Goal: Task Accomplishment & Management: Use online tool/utility

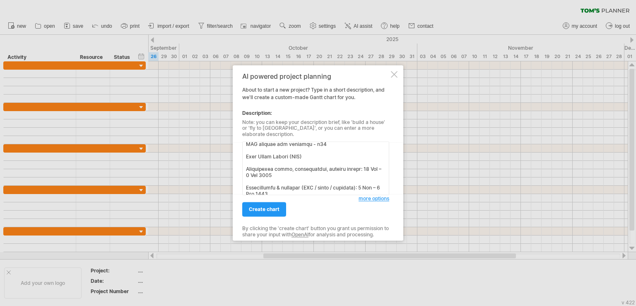
scroll to position [36, 0]
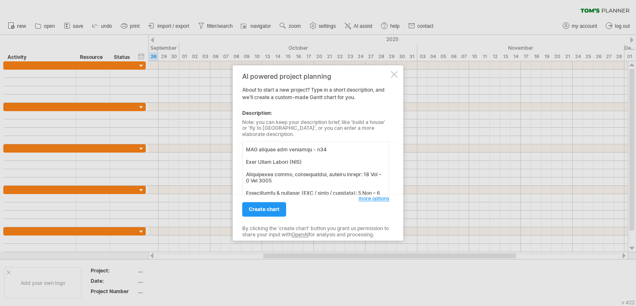
drag, startPoint x: 318, startPoint y: 141, endPoint x: 247, endPoint y: 147, distance: 71.9
click at [247, 147] on textarea at bounding box center [315, 168] width 147 height 53
type textarea "Loremips Dolorsit & ametc adipisci: 44 Eli – 82 Sed 0152 Doeiusmod: Temporin ut…"
click at [270, 206] on span "create chart" at bounding box center [264, 209] width 31 height 6
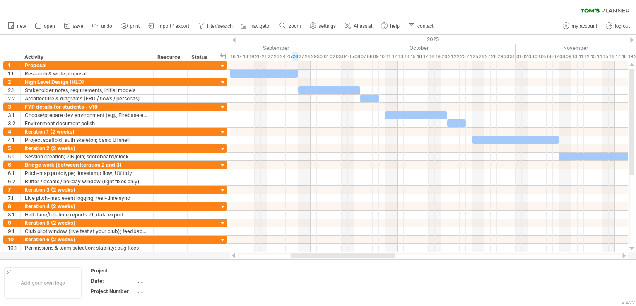
drag, startPoint x: 335, startPoint y: 258, endPoint x: 313, endPoint y: 257, distance: 22.8
click at [313, 257] on div at bounding box center [429, 255] width 383 height 5
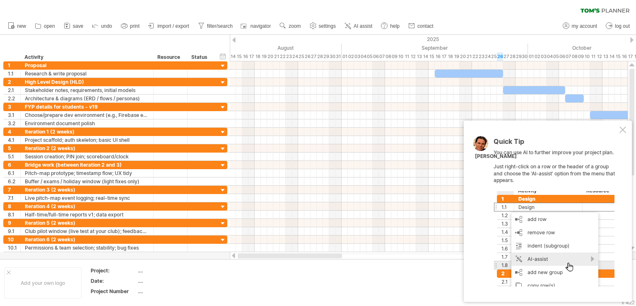
drag, startPoint x: 313, startPoint y: 257, endPoint x: 234, endPoint y: 253, distance: 79.2
click at [234, 253] on div at bounding box center [429, 255] width 398 height 8
drag, startPoint x: 624, startPoint y: 132, endPoint x: 602, endPoint y: 138, distance: 22.6
click at [624, 132] on div at bounding box center [622, 129] width 7 height 7
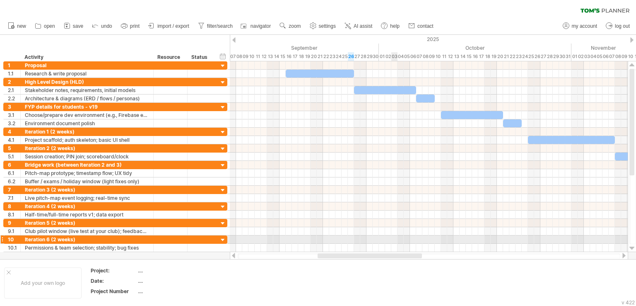
drag, startPoint x: 361, startPoint y: 257, endPoint x: 394, endPoint y: 243, distance: 36.0
click at [394, 243] on div "Trying to reach [DOMAIN_NAME] Connected again... 0% clear filter new 1" at bounding box center [318, 153] width 636 height 306
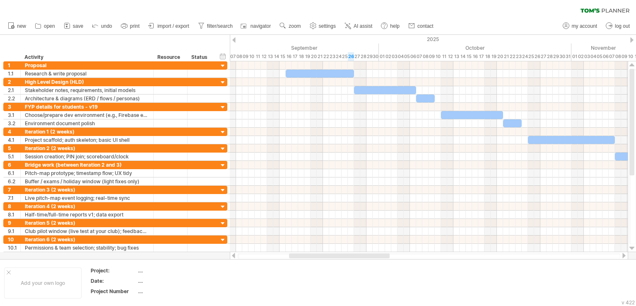
click at [175, 26] on span "import / export" at bounding box center [173, 26] width 32 height 6
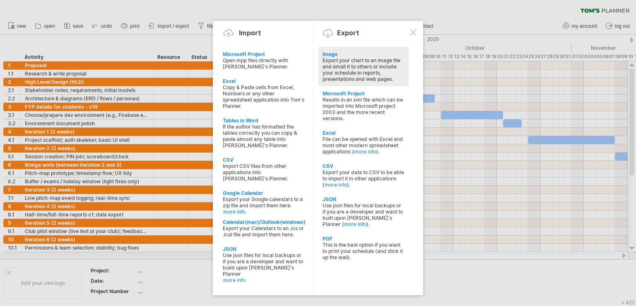
click at [388, 72] on div "Export your chart to an image file and email it to others or include your sched…" at bounding box center [364, 69] width 82 height 25
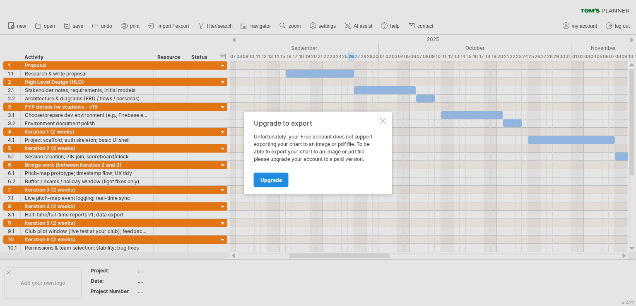
click at [273, 179] on span "Upgrade" at bounding box center [271, 180] width 22 height 6
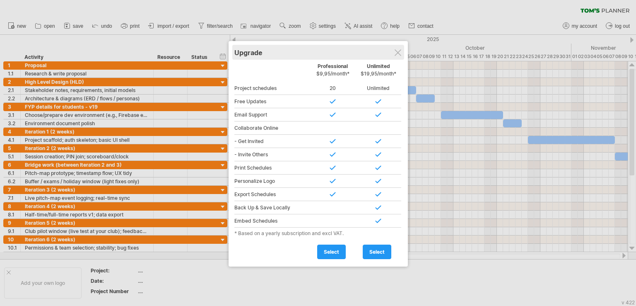
click at [399, 56] on div "Upgrade" at bounding box center [318, 52] width 168 height 15
click at [395, 53] on div at bounding box center [398, 52] width 7 height 7
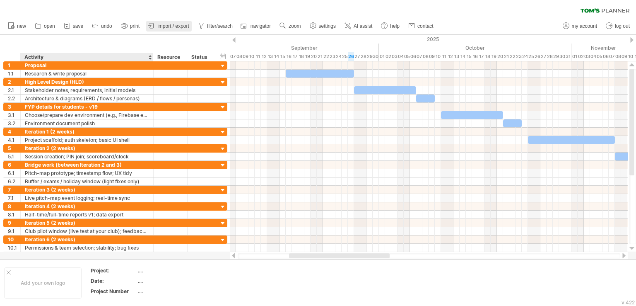
click at [156, 29] on icon at bounding box center [151, 26] width 8 height 8
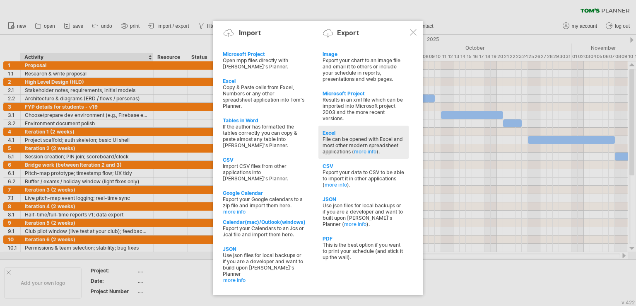
click at [349, 140] on div "File can be opened with Excel and most other modern spreadsheet applications ( …" at bounding box center [364, 145] width 82 height 19
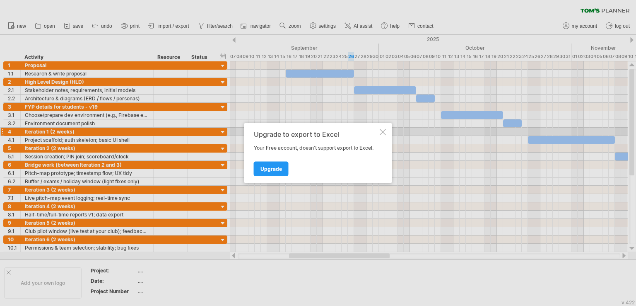
click at [382, 131] on div at bounding box center [383, 132] width 7 height 7
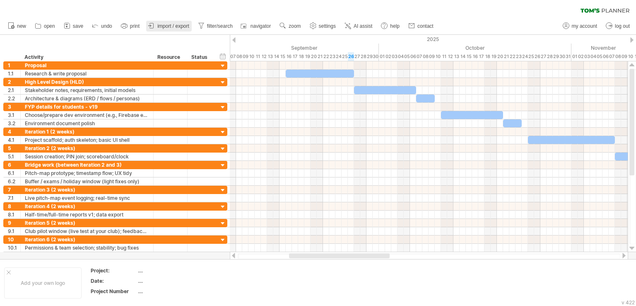
click at [176, 28] on span "import / export" at bounding box center [173, 26] width 32 height 6
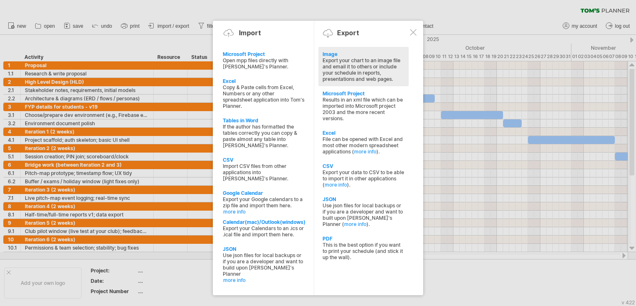
click at [353, 72] on div "Export your chart to an image file and email it to others or include your sched…" at bounding box center [364, 69] width 82 height 25
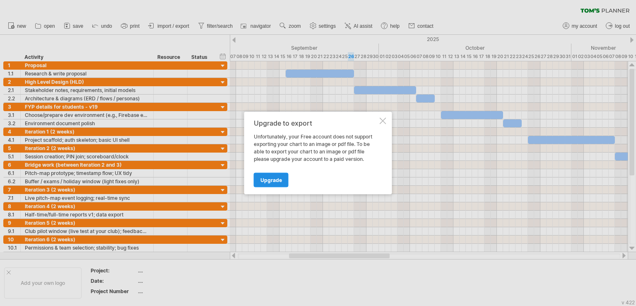
click at [281, 179] on link "Upgrade" at bounding box center [271, 180] width 35 height 14
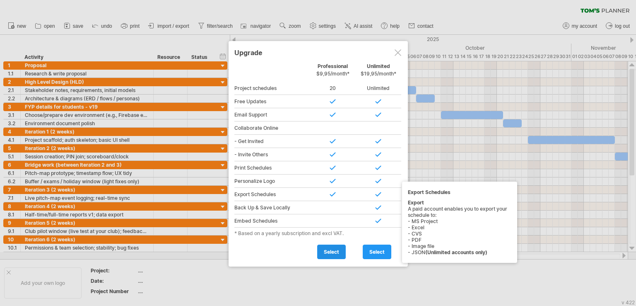
click at [341, 244] on link "select" at bounding box center [331, 251] width 29 height 14
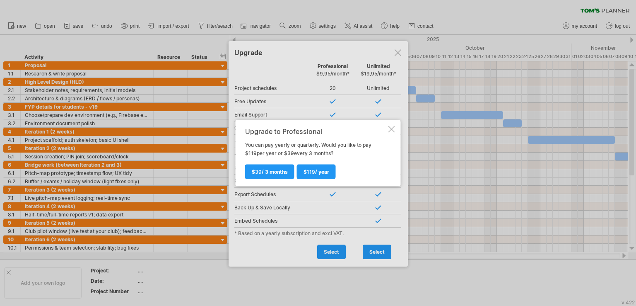
click at [393, 127] on div at bounding box center [391, 129] width 7 height 7
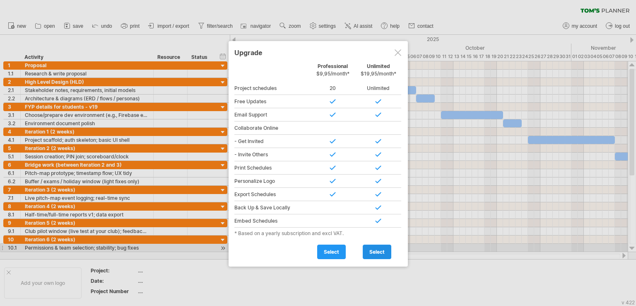
click at [376, 246] on link "select" at bounding box center [377, 251] width 29 height 14
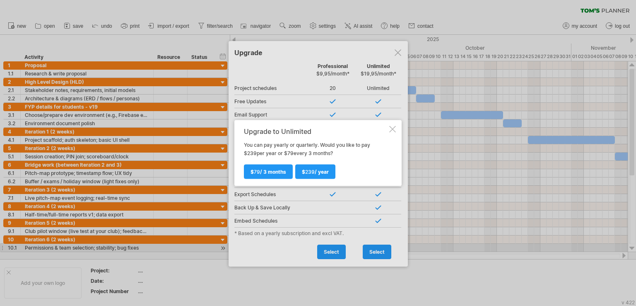
click at [391, 126] on div at bounding box center [392, 129] width 7 height 7
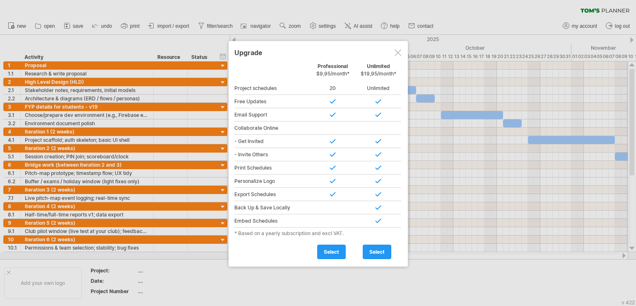
click at [395, 52] on div at bounding box center [398, 52] width 7 height 7
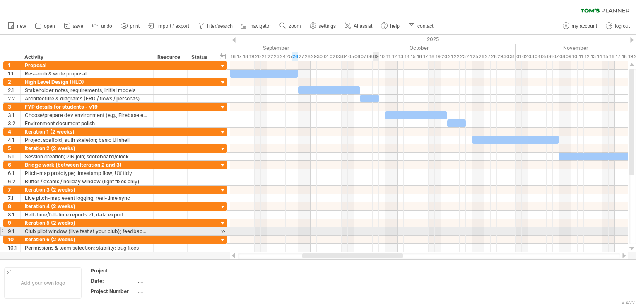
drag, startPoint x: 359, startPoint y: 256, endPoint x: 373, endPoint y: 228, distance: 31.1
click at [373, 228] on div "Trying to reach [DOMAIN_NAME] Connected again... 0% clear filter new 1" at bounding box center [318, 153] width 636 height 306
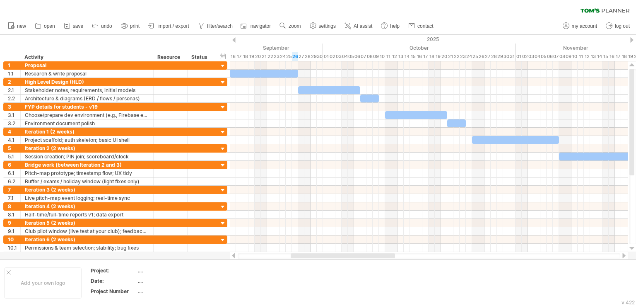
click at [175, 24] on span "import / export" at bounding box center [173, 26] width 32 height 6
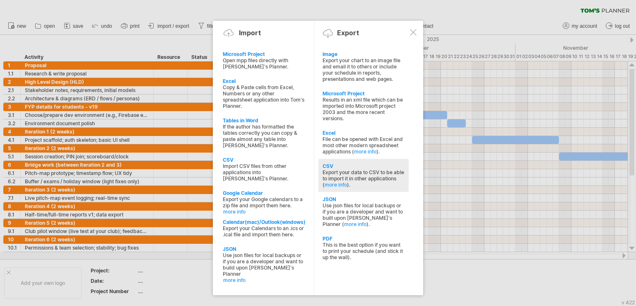
click at [352, 169] on div "CSV" at bounding box center [364, 166] width 82 height 6
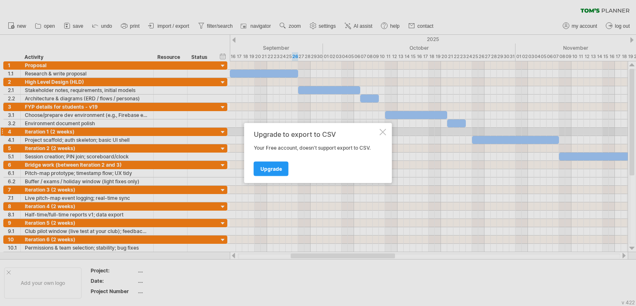
click at [381, 133] on div at bounding box center [383, 132] width 7 height 7
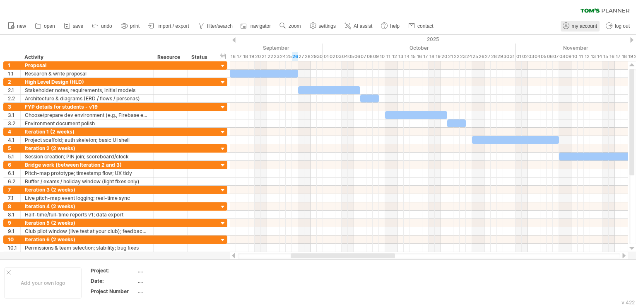
click at [575, 27] on span "my account" at bounding box center [584, 26] width 25 height 6
type input "**********"
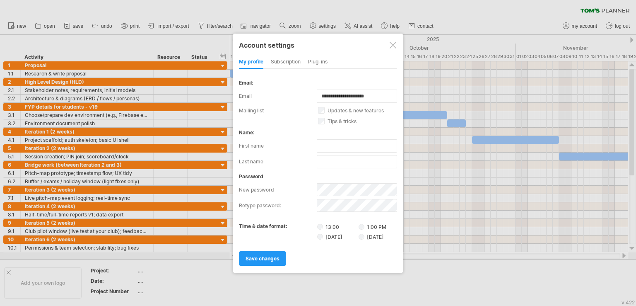
click at [393, 44] on div at bounding box center [393, 45] width 7 height 7
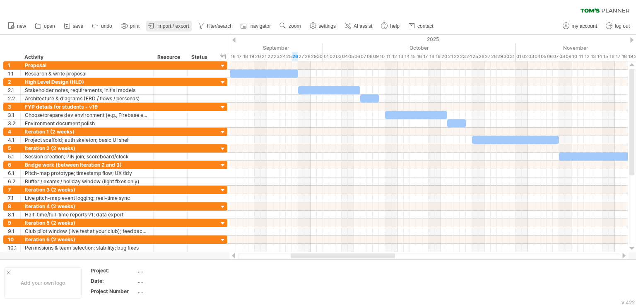
click at [176, 24] on span "import / export" at bounding box center [173, 26] width 32 height 6
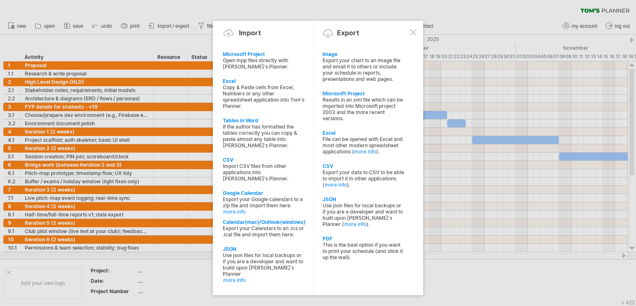
click at [411, 34] on div at bounding box center [413, 32] width 7 height 7
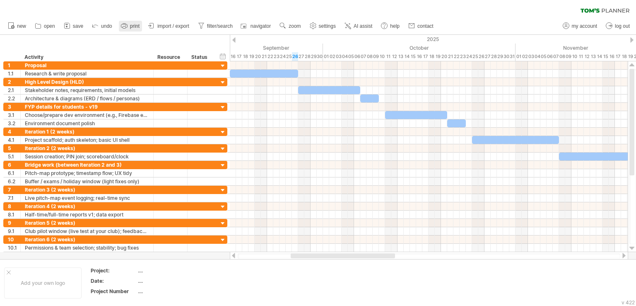
click at [138, 24] on span "print" at bounding box center [135, 26] width 10 height 6
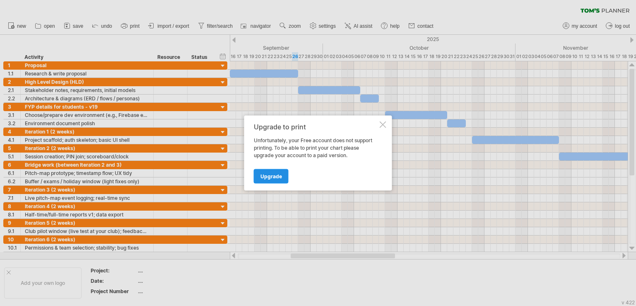
click at [285, 174] on link "Upgrade" at bounding box center [271, 176] width 35 height 14
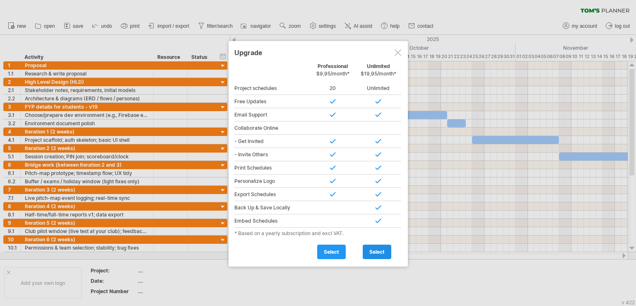
click at [376, 249] on span "select" at bounding box center [376, 251] width 15 height 6
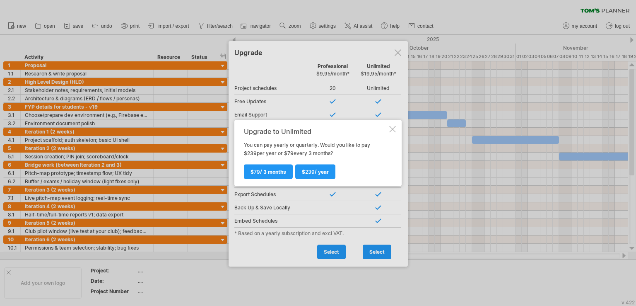
click at [391, 128] on div at bounding box center [392, 129] width 7 height 7
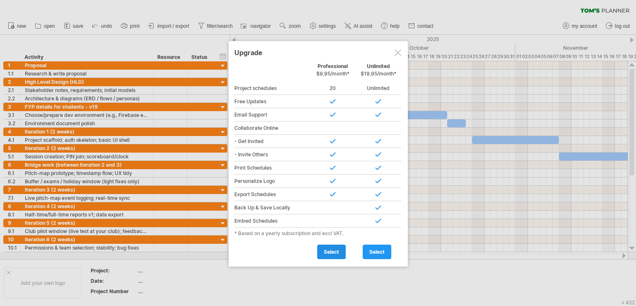
click at [331, 254] on link "select" at bounding box center [331, 251] width 29 height 14
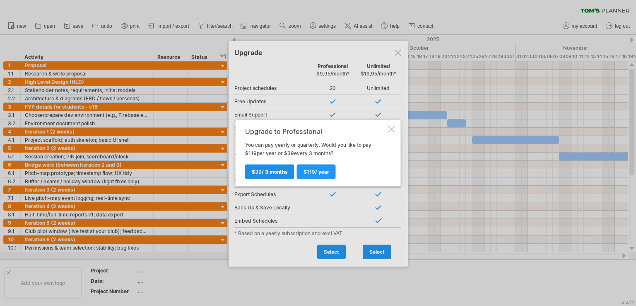
click at [273, 176] on link "$ 39 / 3 months" at bounding box center [269, 171] width 49 height 14
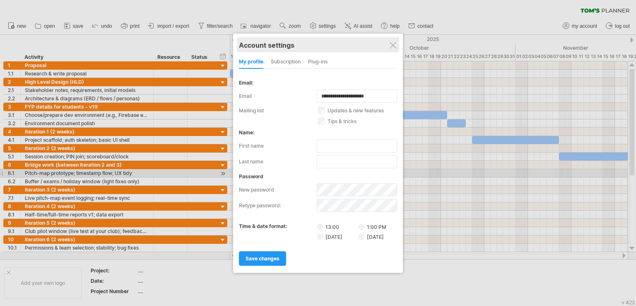
click at [389, 48] on div "Account settings" at bounding box center [318, 44] width 158 height 15
click at [390, 47] on div "Account settings" at bounding box center [319, 44] width 158 height 15
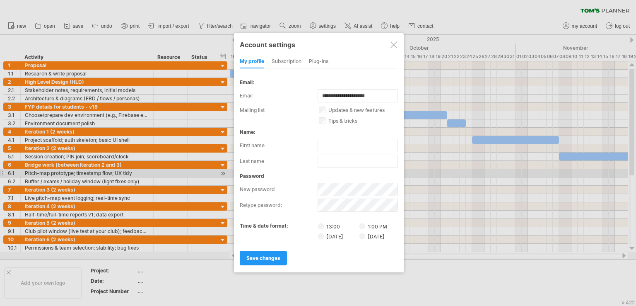
click at [393, 46] on div at bounding box center [393, 44] width 7 height 7
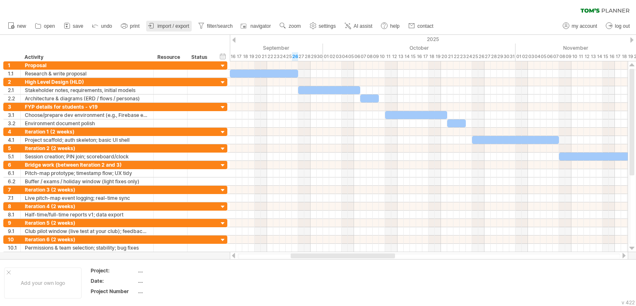
click at [188, 26] on span "import / export" at bounding box center [173, 26] width 32 height 6
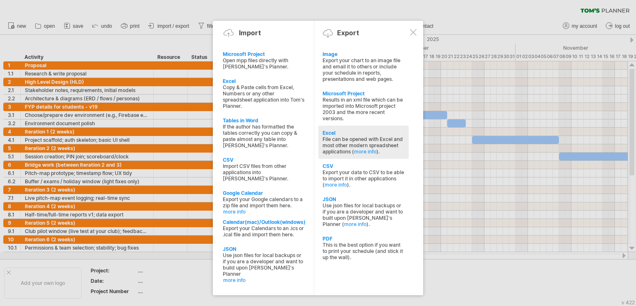
click at [357, 139] on div "File can be opened with Excel and most other modern spreadsheet applications ( …" at bounding box center [364, 145] width 82 height 19
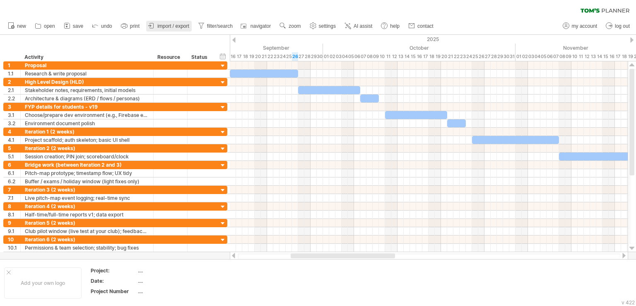
click at [179, 26] on span "import / export" at bounding box center [173, 26] width 32 height 6
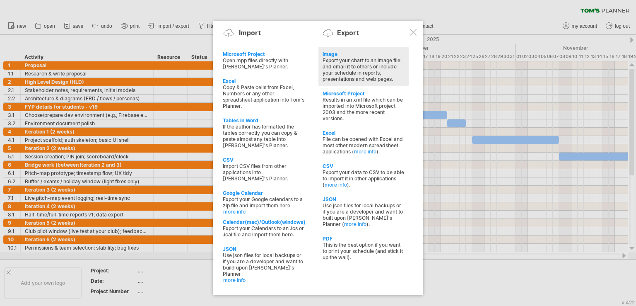
click at [354, 71] on div "Export your chart to an image file and email it to others or include your sched…" at bounding box center [364, 69] width 82 height 25
select select "*******"
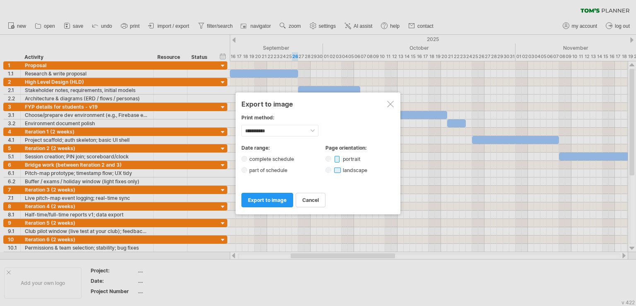
click at [332, 159] on label "portrait" at bounding box center [349, 159] width 36 height 6
click at [270, 197] on span "export to image" at bounding box center [267, 200] width 39 height 6
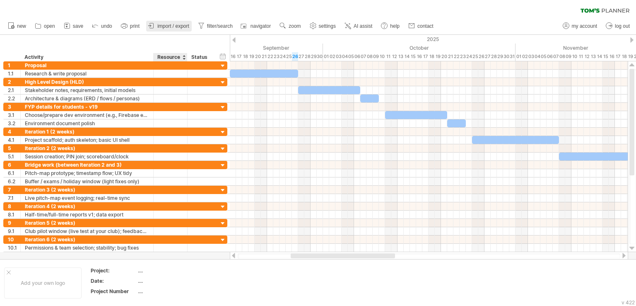
click at [166, 30] on link "import / export" at bounding box center [169, 26] width 46 height 11
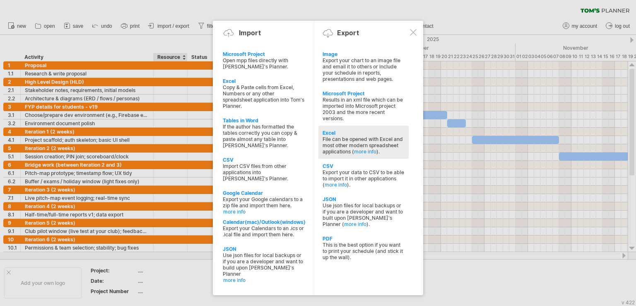
click at [340, 145] on div "File can be opened with Excel and most other modern spreadsheet applications ( …" at bounding box center [364, 145] width 82 height 19
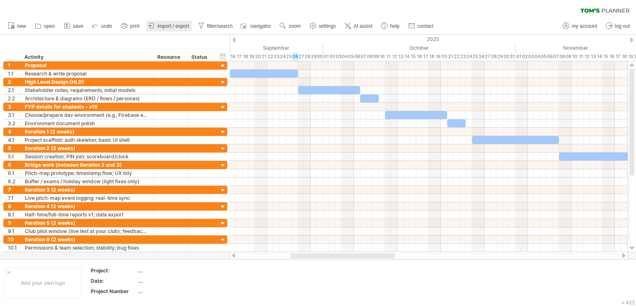
click at [172, 27] on span "import / export" at bounding box center [173, 26] width 32 height 6
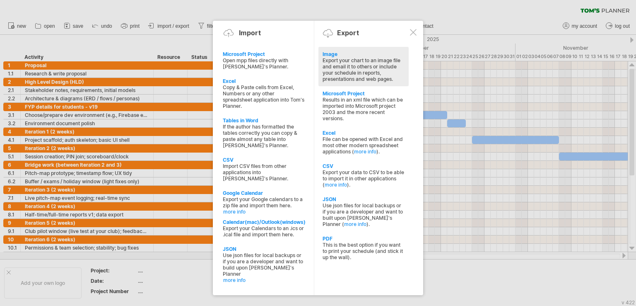
click at [387, 64] on div "Export your chart to an image file and email it to others or include your sched…" at bounding box center [364, 69] width 82 height 25
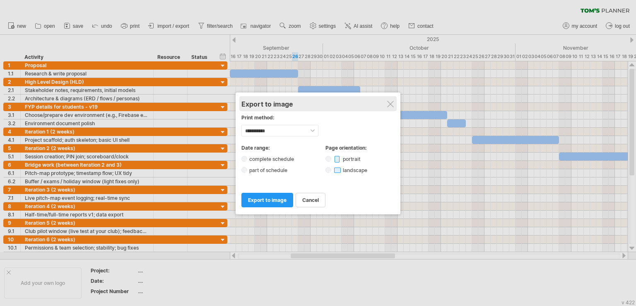
click at [395, 103] on div "Print Export to pdf Export to image" at bounding box center [317, 103] width 153 height 15
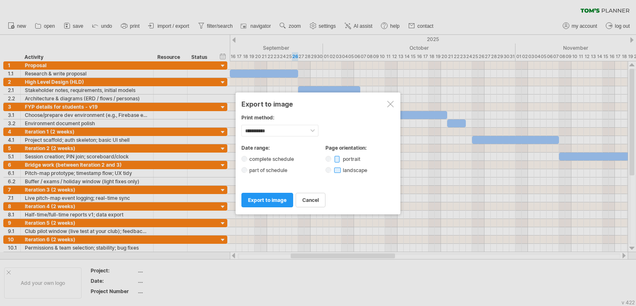
click at [392, 103] on div at bounding box center [390, 104] width 7 height 7
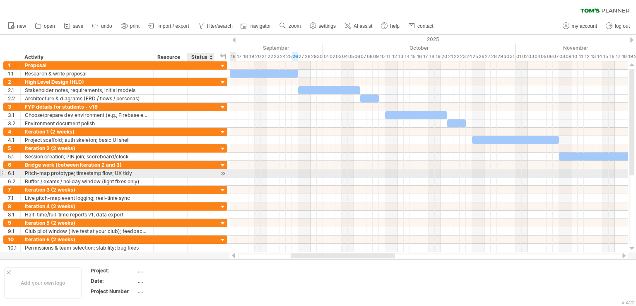
click at [207, 172] on div at bounding box center [201, 173] width 18 height 8
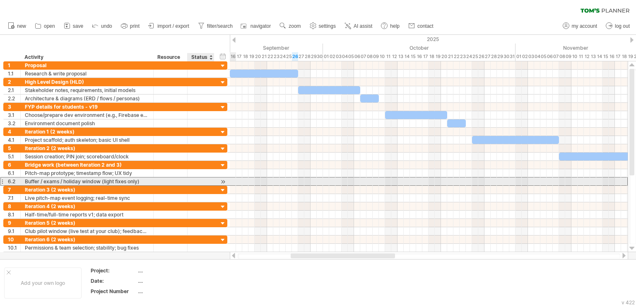
click at [198, 178] on div at bounding box center [201, 181] width 18 height 8
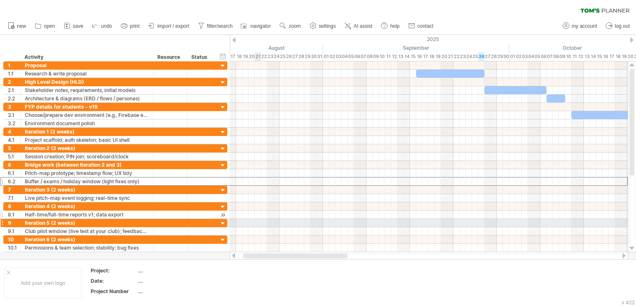
drag, startPoint x: 308, startPoint y: 255, endPoint x: 190, endPoint y: 214, distance: 124.7
click at [254, 220] on div "Trying to reach [DOMAIN_NAME] Connected again... 0% clear filter new 1" at bounding box center [318, 153] width 636 height 306
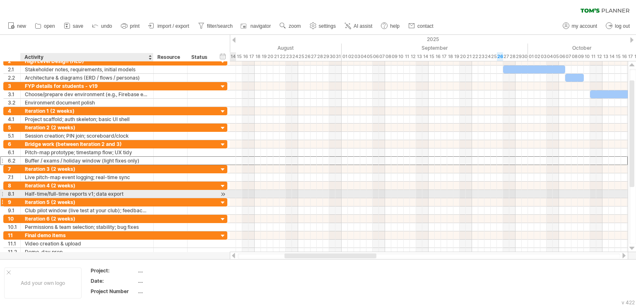
click at [101, 198] on div "Iteration 5 (2 weeks)" at bounding box center [87, 202] width 124 height 8
click at [90, 192] on div "Half-time/full-time reports v1; data export" at bounding box center [87, 194] width 124 height 8
click at [94, 192] on input "**********" at bounding box center [87, 194] width 124 height 8
drag, startPoint x: 126, startPoint y: 193, endPoint x: 99, endPoint y: 191, distance: 27.0
click at [109, 191] on input "**********" at bounding box center [87, 194] width 124 height 8
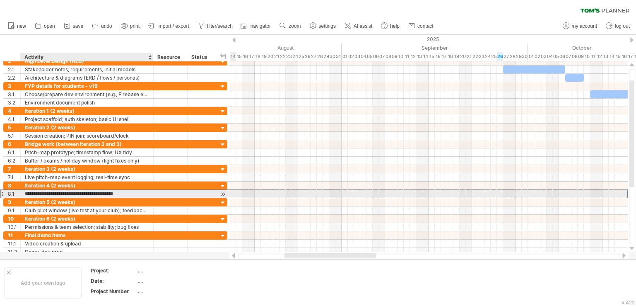
click at [96, 191] on input "**********" at bounding box center [87, 194] width 124 height 8
click at [98, 192] on input "**********" at bounding box center [87, 194] width 124 height 8
type input "**********"
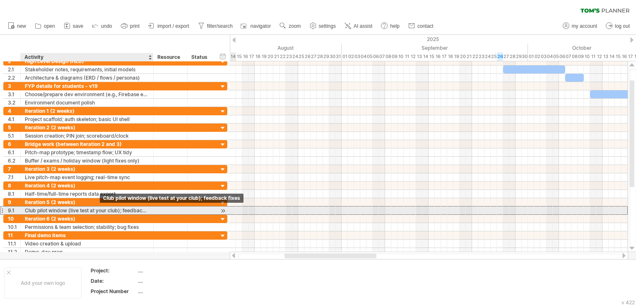
click at [74, 210] on div "Club pilot window (live test at your club); feedback fixes" at bounding box center [87, 210] width 124 height 8
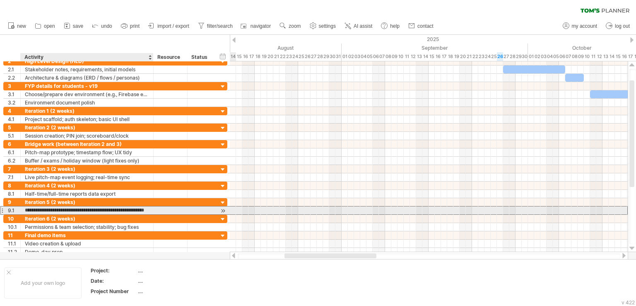
click at [146, 209] on input "**********" at bounding box center [87, 210] width 124 height 8
click at [150, 209] on div "**********" at bounding box center [87, 210] width 133 height 8
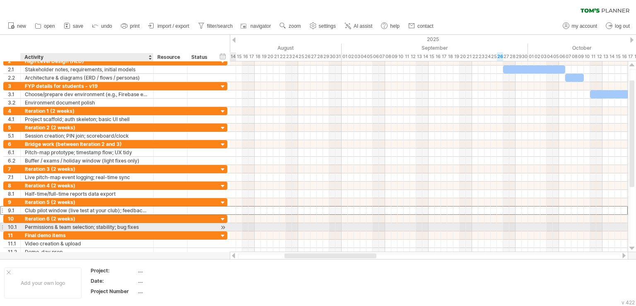
click at [126, 224] on div "Permissions & team selection; stability; bug fixes" at bounding box center [87, 227] width 124 height 8
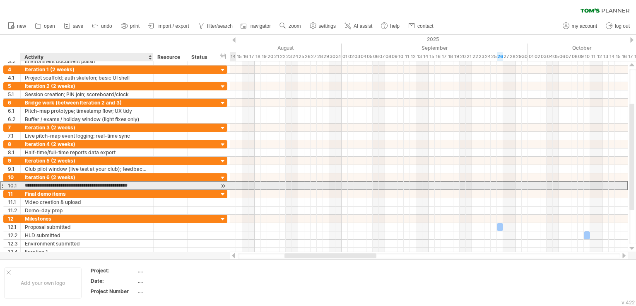
click at [127, 185] on input "**********" at bounding box center [87, 185] width 124 height 8
click at [118, 186] on input "**********" at bounding box center [87, 185] width 124 height 8
type input "**********"
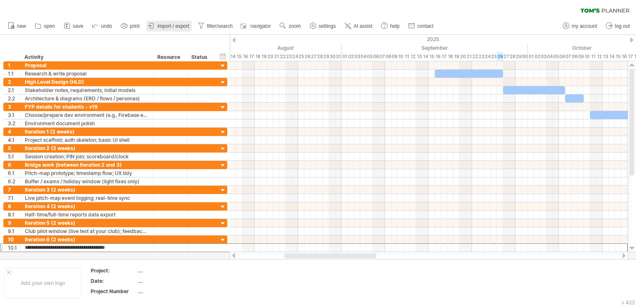
click at [185, 29] on link "import / export" at bounding box center [169, 26] width 46 height 11
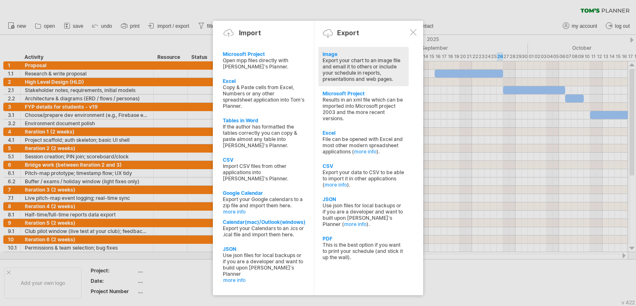
click at [364, 71] on div "Export your chart to an image file and email it to others or include your sched…" at bounding box center [364, 69] width 82 height 25
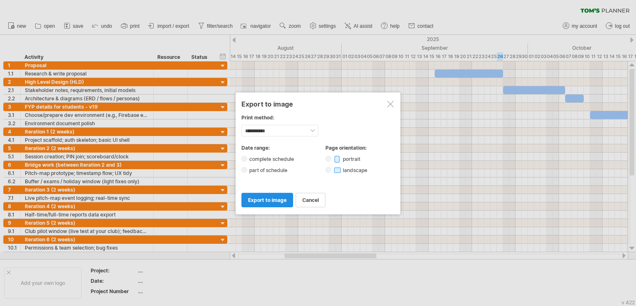
click at [277, 199] on span "export to image" at bounding box center [267, 200] width 39 height 6
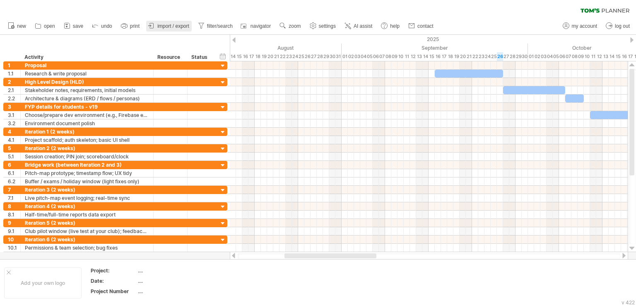
click at [171, 28] on span "import / export" at bounding box center [173, 26] width 32 height 6
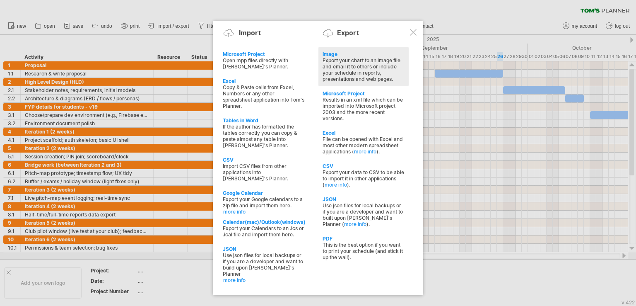
click at [335, 73] on div "Export your chart to an image file and email it to others or include your sched…" at bounding box center [364, 69] width 82 height 25
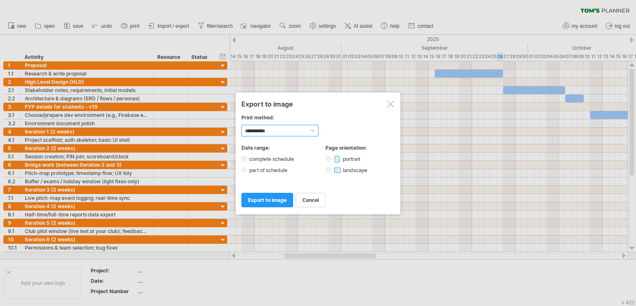
click at [299, 133] on select "**********" at bounding box center [279, 131] width 77 height 12
click at [241, 125] on select "**********" at bounding box center [279, 131] width 77 height 12
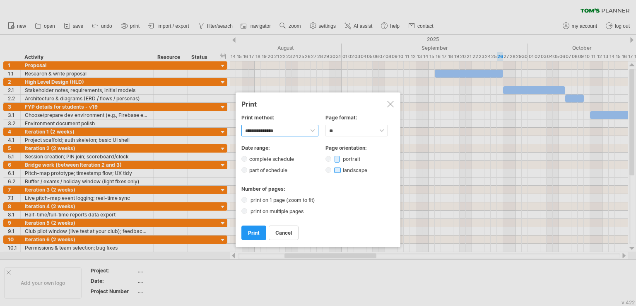
click at [304, 130] on select "**********" at bounding box center [279, 131] width 77 height 12
click at [241, 125] on select "**********" at bounding box center [279, 131] width 77 height 12
click at [287, 131] on select "**********" at bounding box center [279, 131] width 77 height 12
select select "*******"
click at [241, 125] on select "**********" at bounding box center [279, 131] width 77 height 12
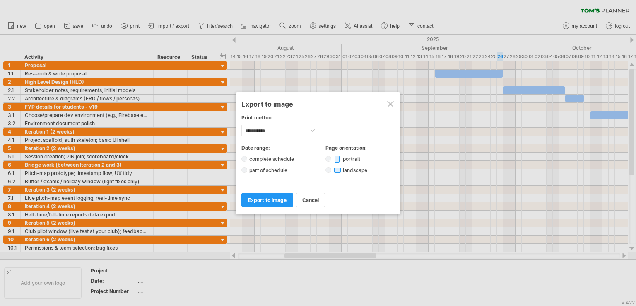
click at [249, 169] on label "part of schedule" at bounding box center [270, 170] width 47 height 6
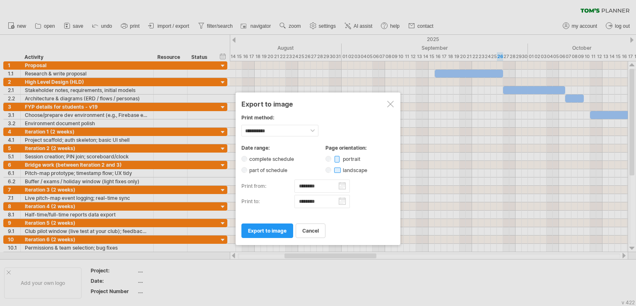
click at [324, 189] on body "progress(100%) Trying to reach [DOMAIN_NAME] Connected again... 0% clear filter…" at bounding box center [318, 153] width 636 height 307
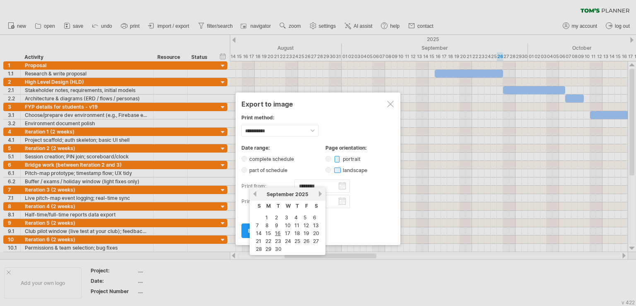
click at [389, 105] on div at bounding box center [390, 104] width 7 height 7
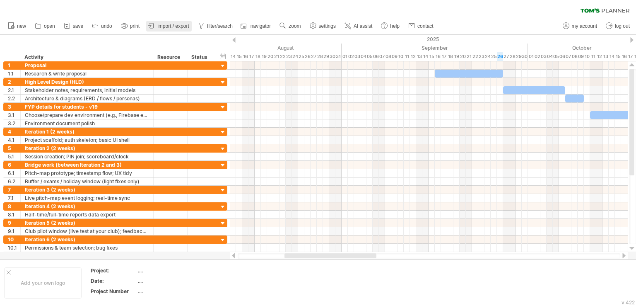
click at [187, 27] on span "import / export" at bounding box center [173, 26] width 32 height 6
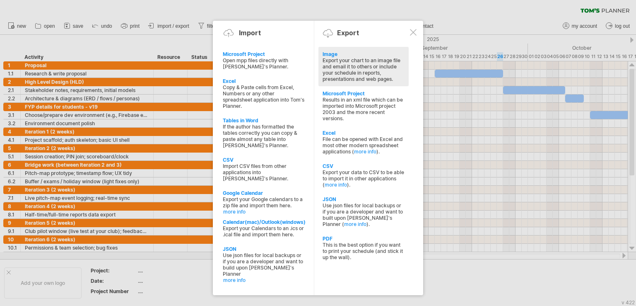
click at [345, 75] on div "Export your chart to an image file and email it to others or include your sched…" at bounding box center [364, 69] width 82 height 25
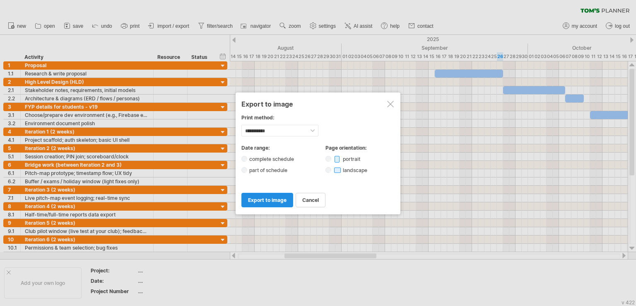
click at [275, 198] on span "export to image" at bounding box center [267, 200] width 39 height 6
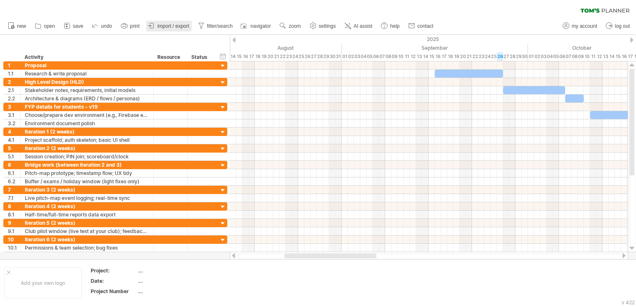
click at [183, 24] on span "import / export" at bounding box center [173, 26] width 32 height 6
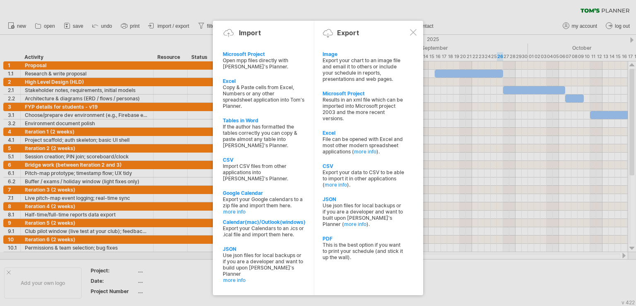
click at [416, 32] on div "Import Export" at bounding box center [318, 34] width 199 height 12
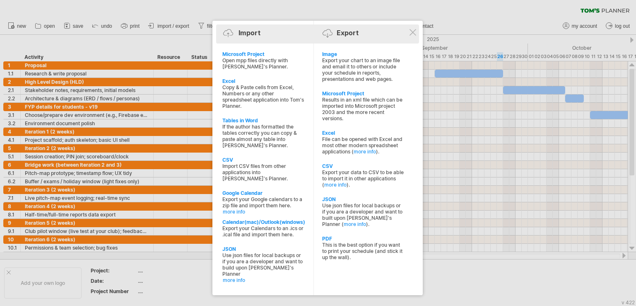
click at [416, 40] on div "Import Export" at bounding box center [317, 34] width 199 height 12
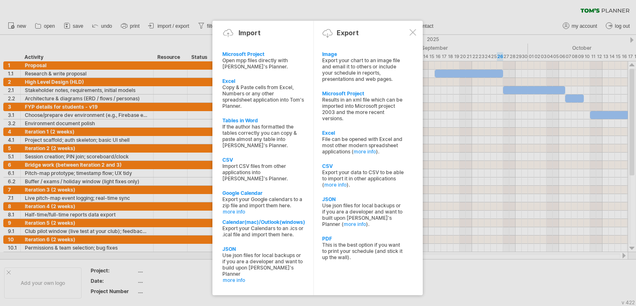
click at [415, 35] on div at bounding box center [412, 32] width 7 height 7
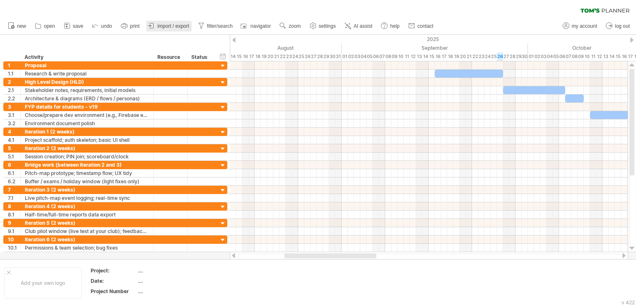
click at [162, 27] on span "import / export" at bounding box center [173, 26] width 32 height 6
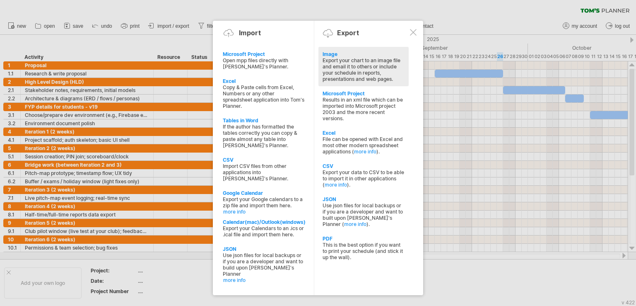
click at [366, 76] on div "Export your chart to an image file and email it to others or include your sched…" at bounding box center [364, 69] width 82 height 25
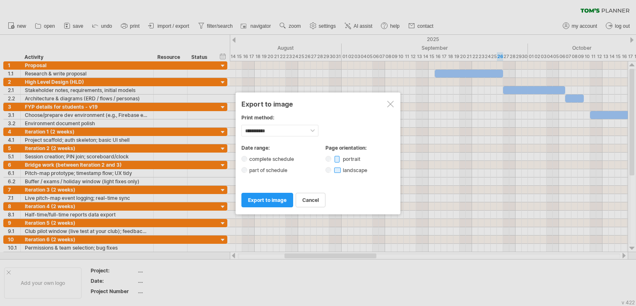
click at [330, 160] on div "portrait" at bounding box center [349, 158] width 49 height 7
click at [263, 170] on label "part of schedule" at bounding box center [270, 170] width 47 height 6
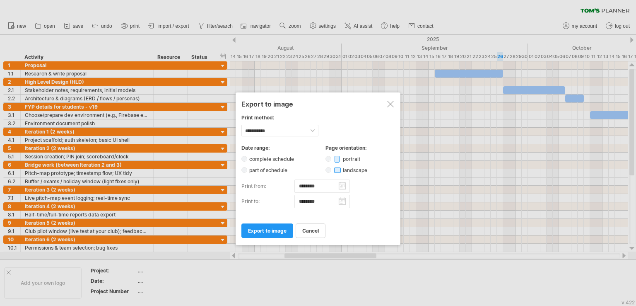
click at [341, 199] on input "********" at bounding box center [321, 201] width 55 height 13
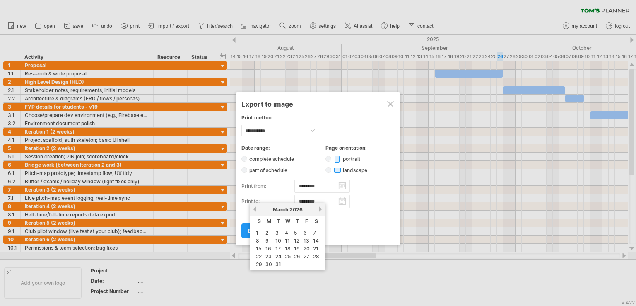
click at [257, 208] on div "previous next [DATE]" at bounding box center [288, 208] width 76 height 13
click at [256, 208] on link "previous" at bounding box center [255, 209] width 6 height 6
click at [288, 263] on link "31" at bounding box center [287, 264] width 7 height 8
type input "********"
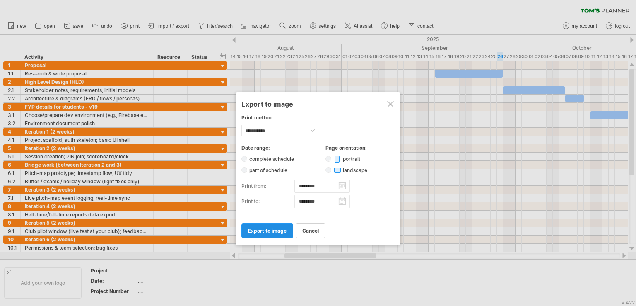
click at [287, 231] on link "export to image" at bounding box center [267, 230] width 52 height 14
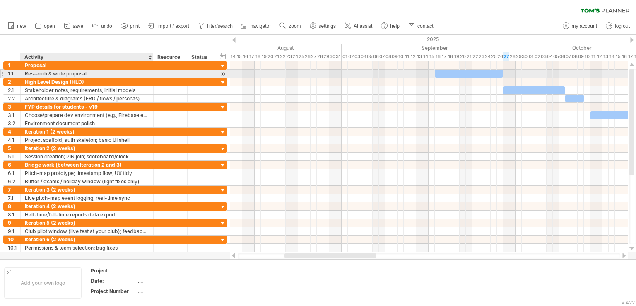
click at [48, 74] on div "Research & write proposal" at bounding box center [87, 74] width 124 height 8
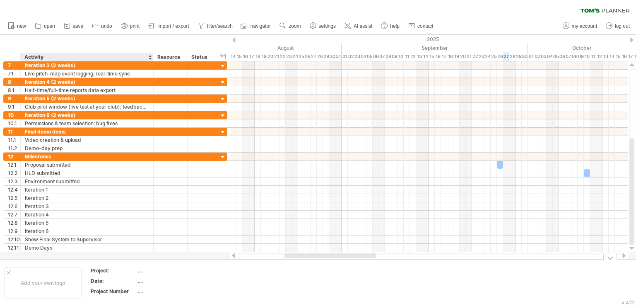
click at [143, 259] on div "Add your own logo Project: .... Date: .... Project Number ...." at bounding box center [318, 282] width 636 height 47
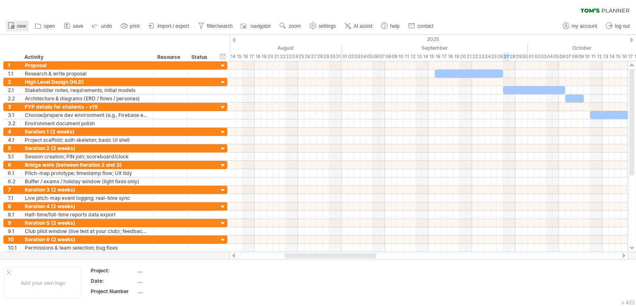
click at [20, 26] on span "new" at bounding box center [21, 26] width 9 height 6
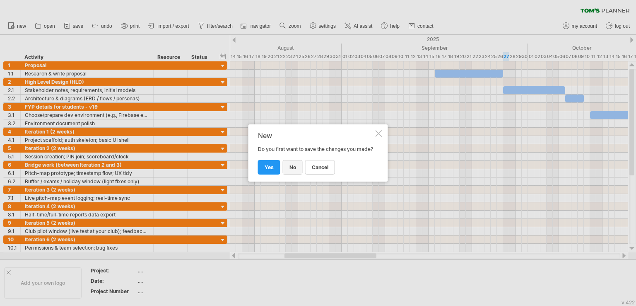
drag, startPoint x: 274, startPoint y: 173, endPoint x: 299, endPoint y: 173, distance: 24.4
click at [299, 173] on div "cancel no yes" at bounding box center [316, 163] width 116 height 21
click at [299, 173] on link "no" at bounding box center [293, 167] width 20 height 14
